Goal: Complete application form

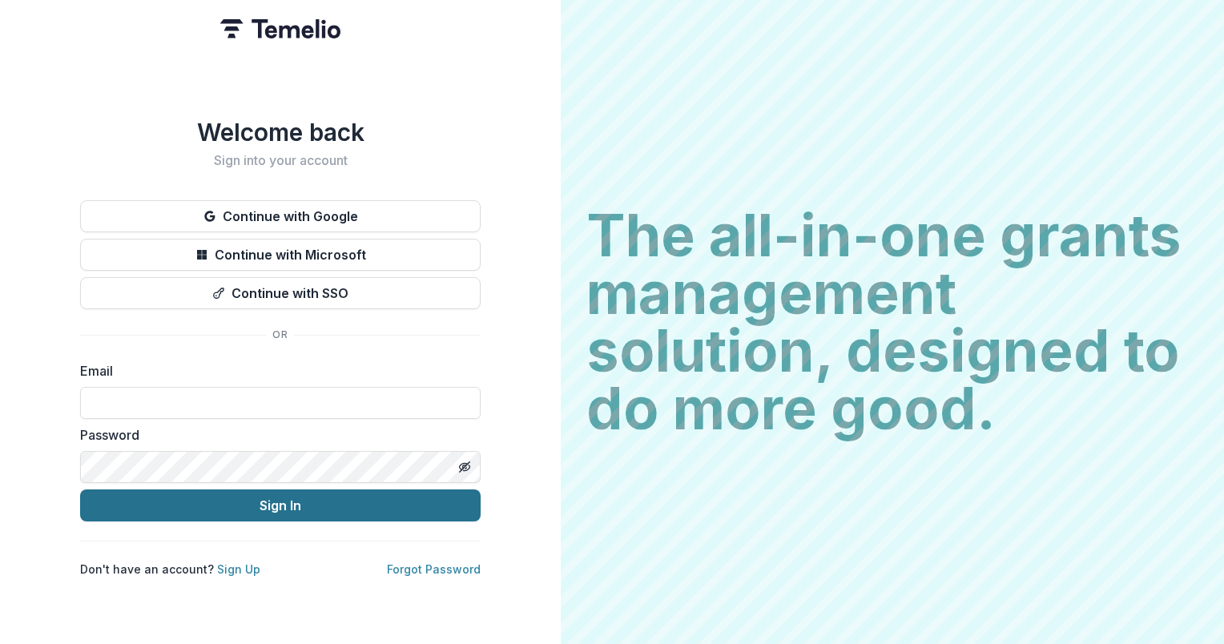
type input "**********"
click at [267, 497] on button "Sign In" at bounding box center [280, 505] width 401 height 32
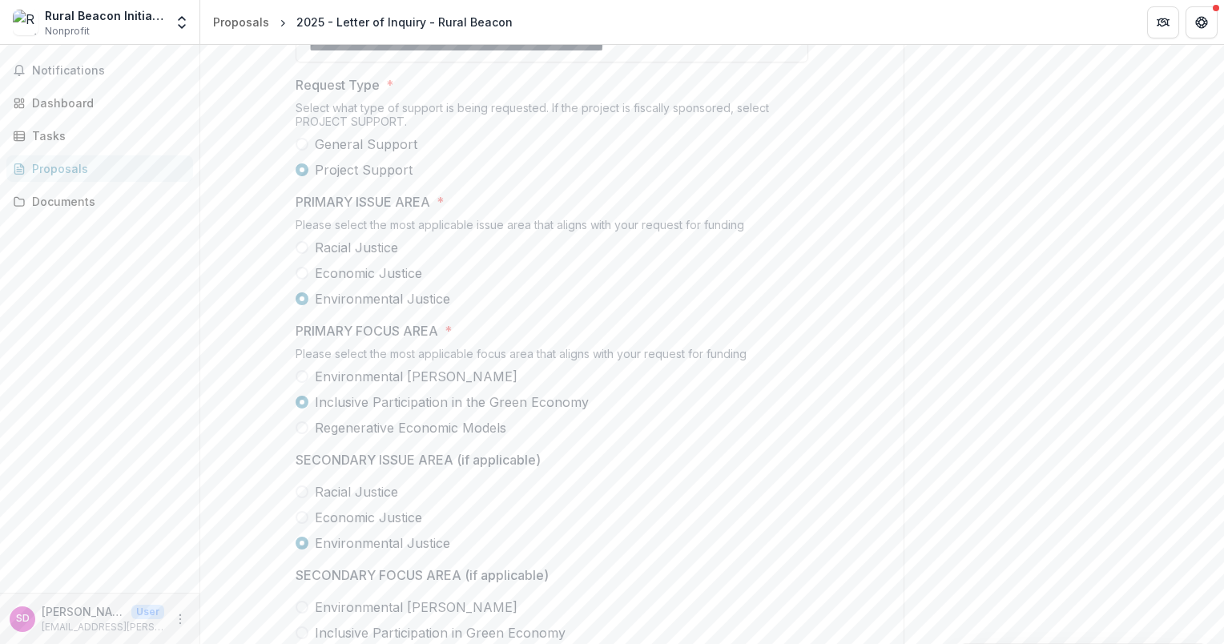
scroll to position [1041, 0]
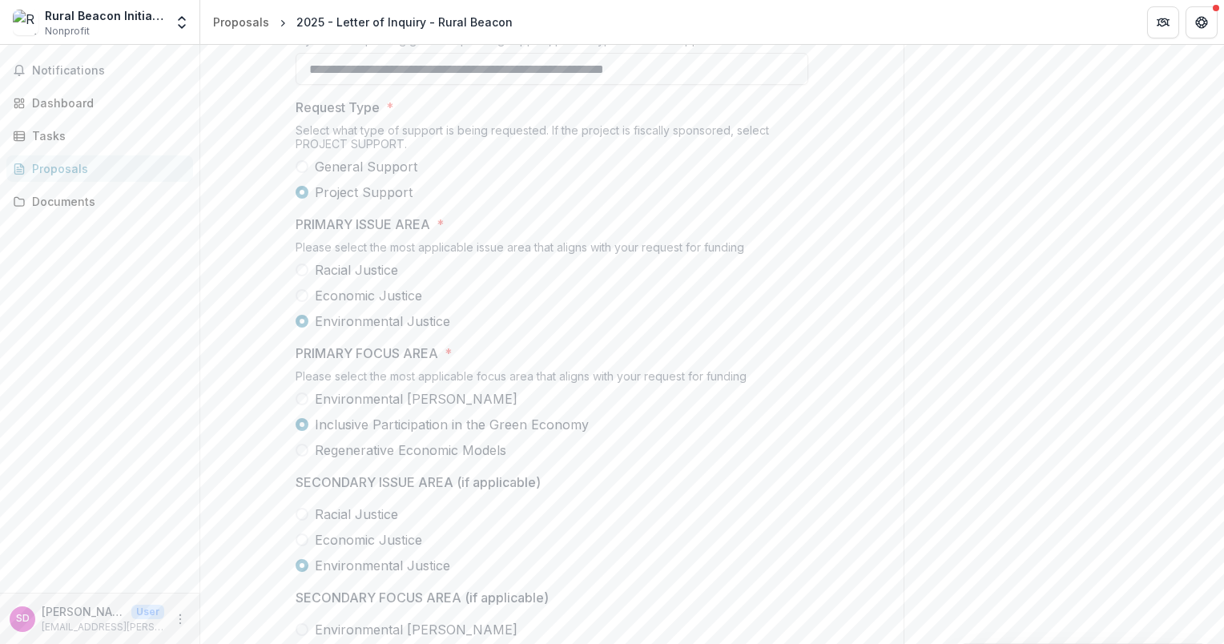
click at [299, 117] on p "Request Type" at bounding box center [338, 107] width 84 height 19
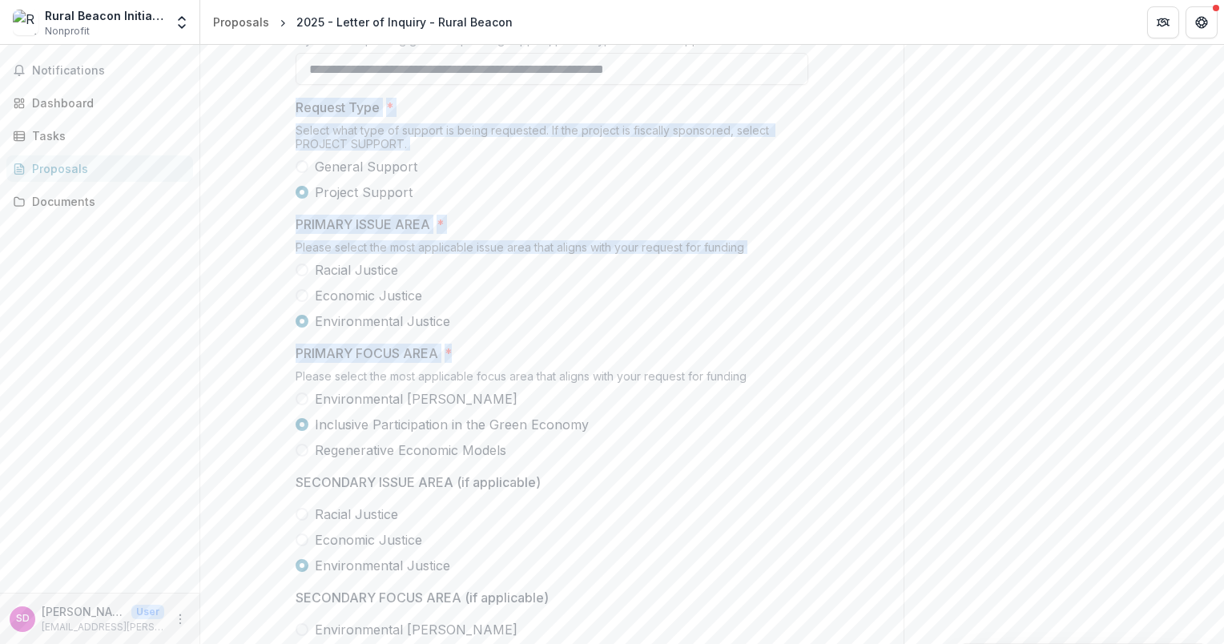
drag, startPoint x: 292, startPoint y: 123, endPoint x: 497, endPoint y: 354, distance: 309.3
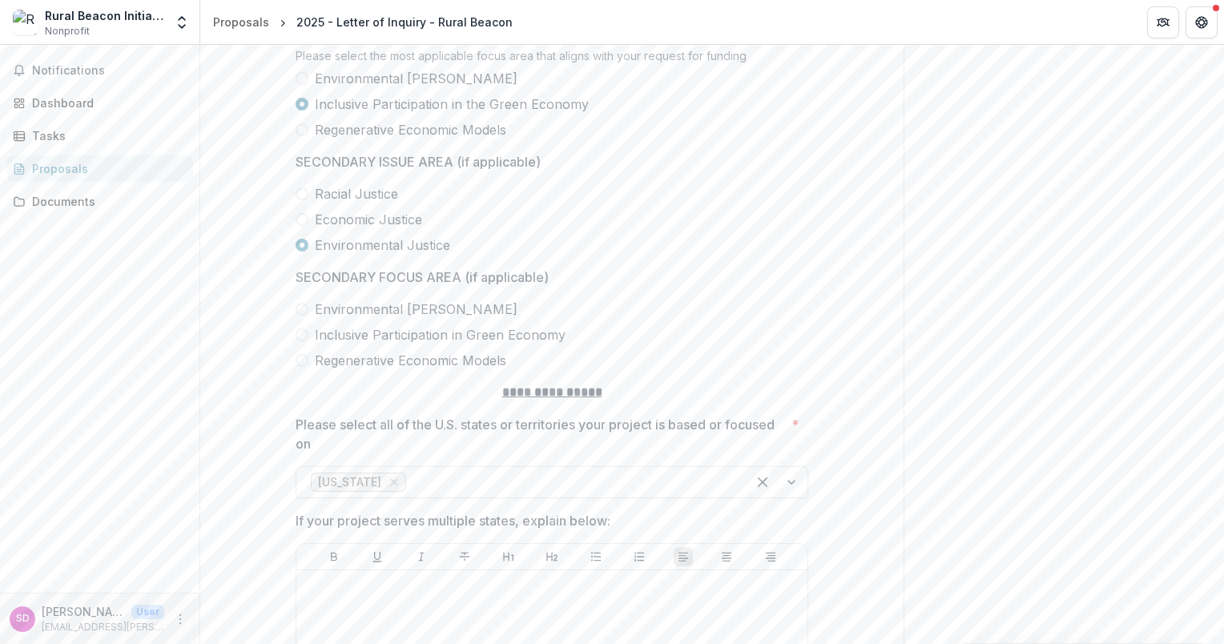
scroll to position [1442, 0]
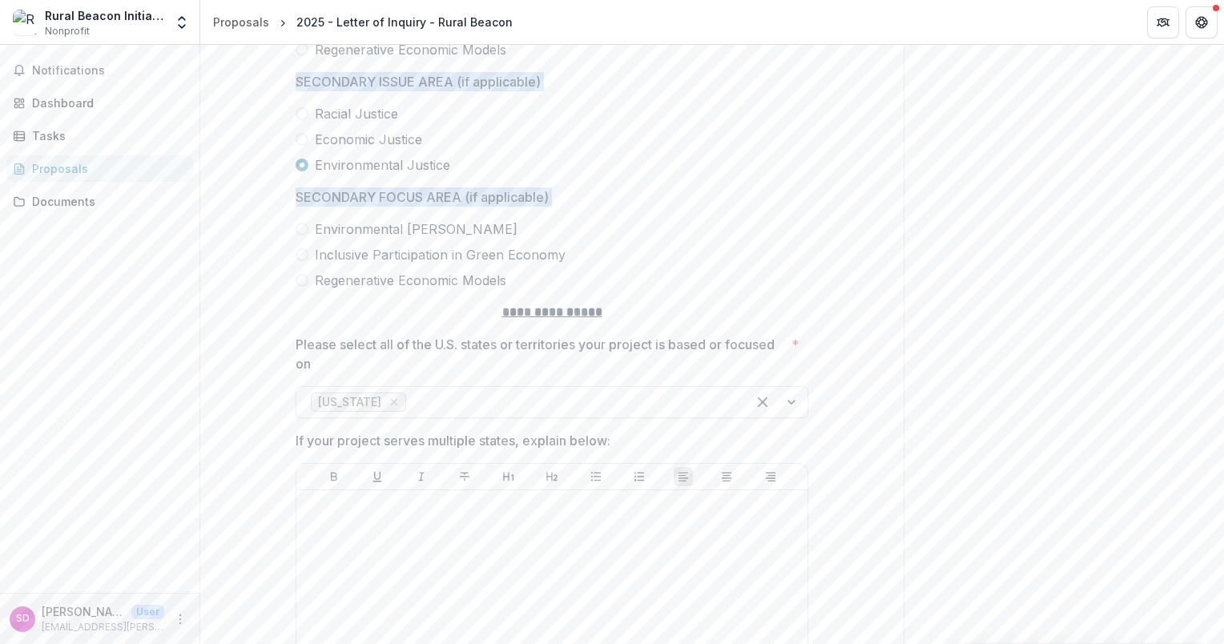
click at [527, 290] on label "Regenerative Economic Models" at bounding box center [552, 280] width 513 height 19
drag, startPoint x: 527, startPoint y: 295, endPoint x: 505, endPoint y: 295, distance: 21.6
click at [505, 290] on label "Regenerative Economic Models" at bounding box center [552, 280] width 513 height 19
copy div "Request Type * Select what type of support is being requested. If the project i…"
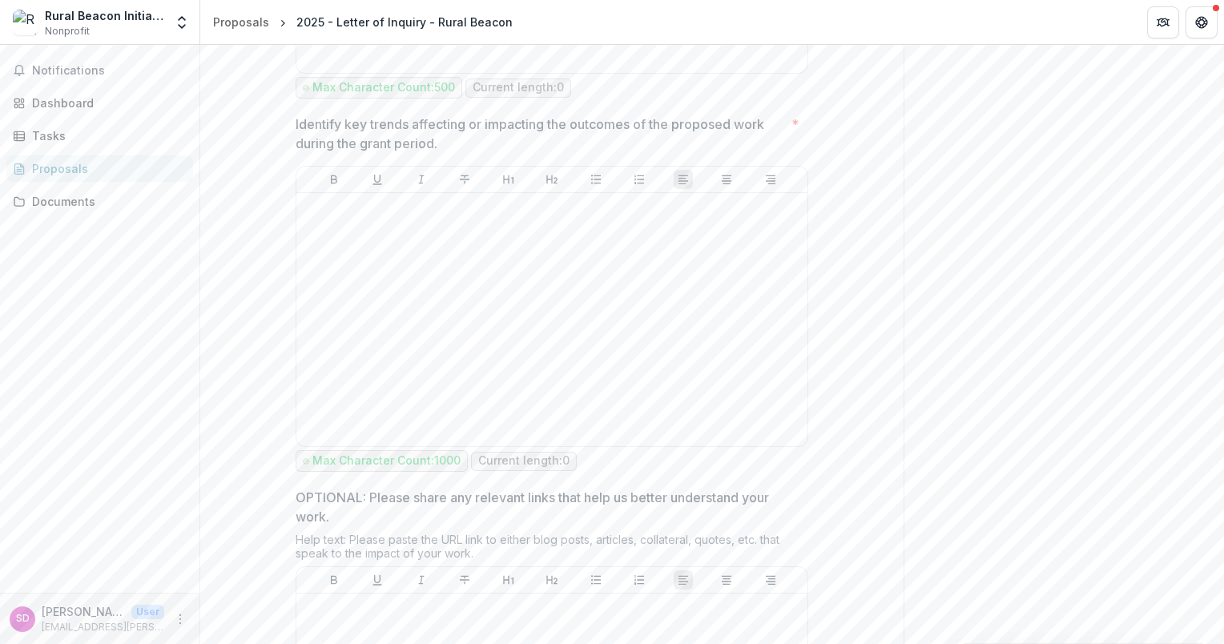
scroll to position [6728, 0]
